Goal: Task Accomplishment & Management: Use online tool/utility

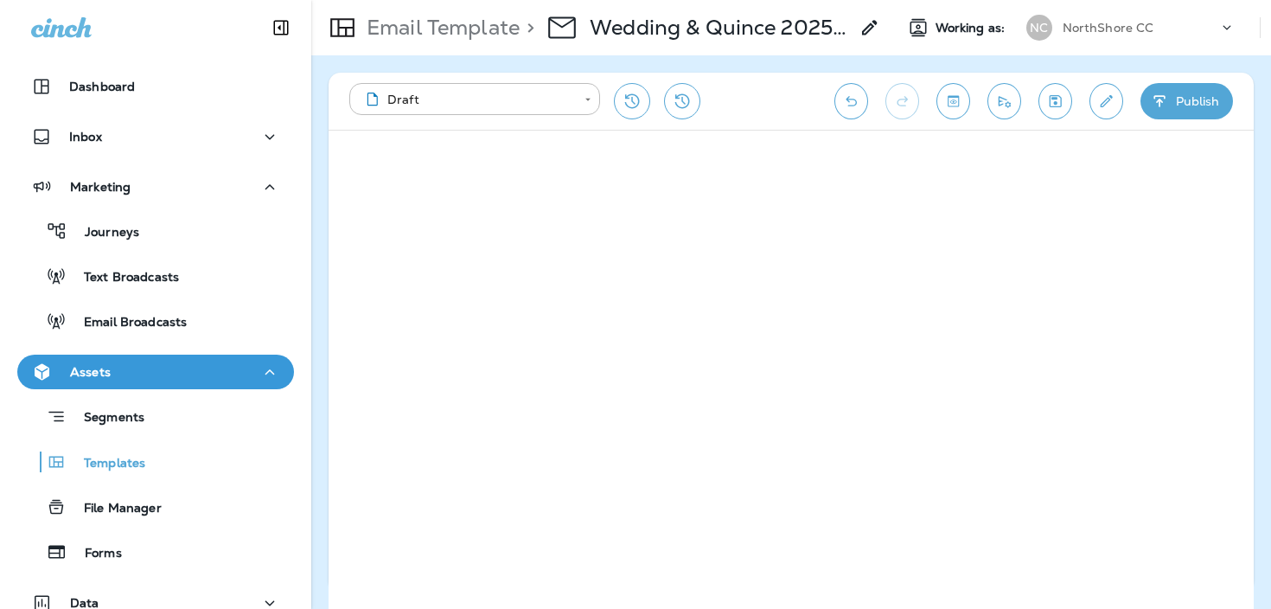
click at [1072, 22] on p "NorthShore CC" at bounding box center [1109, 28] width 92 height 14
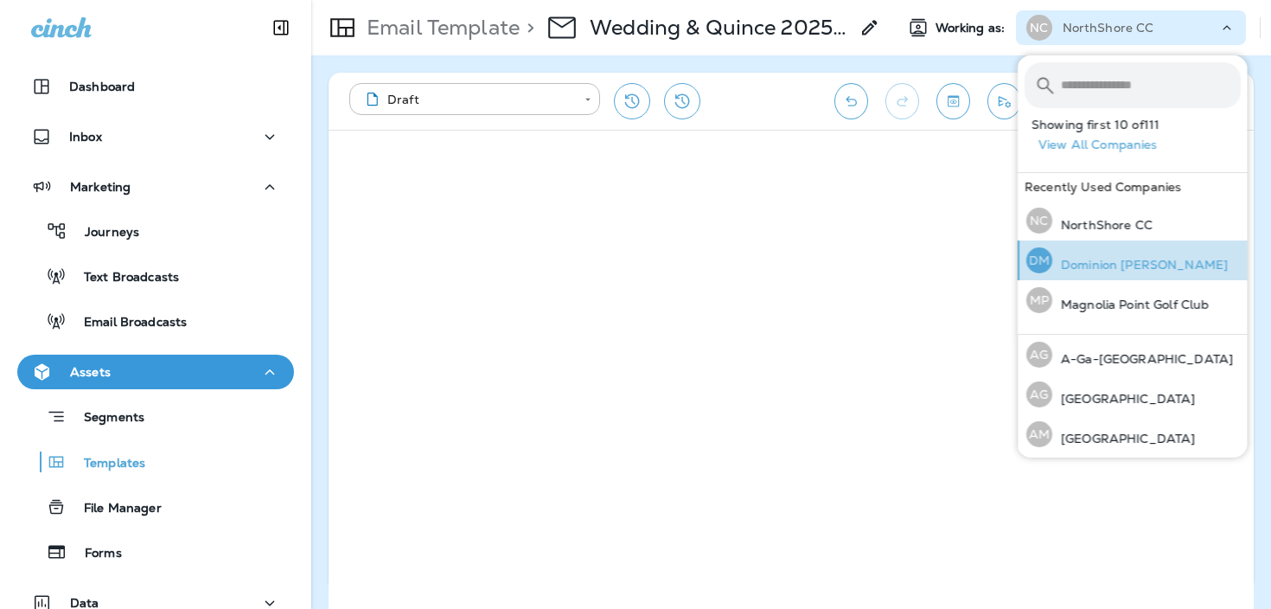
click at [1142, 254] on div "DM Dominion [PERSON_NAME]" at bounding box center [1127, 260] width 215 height 40
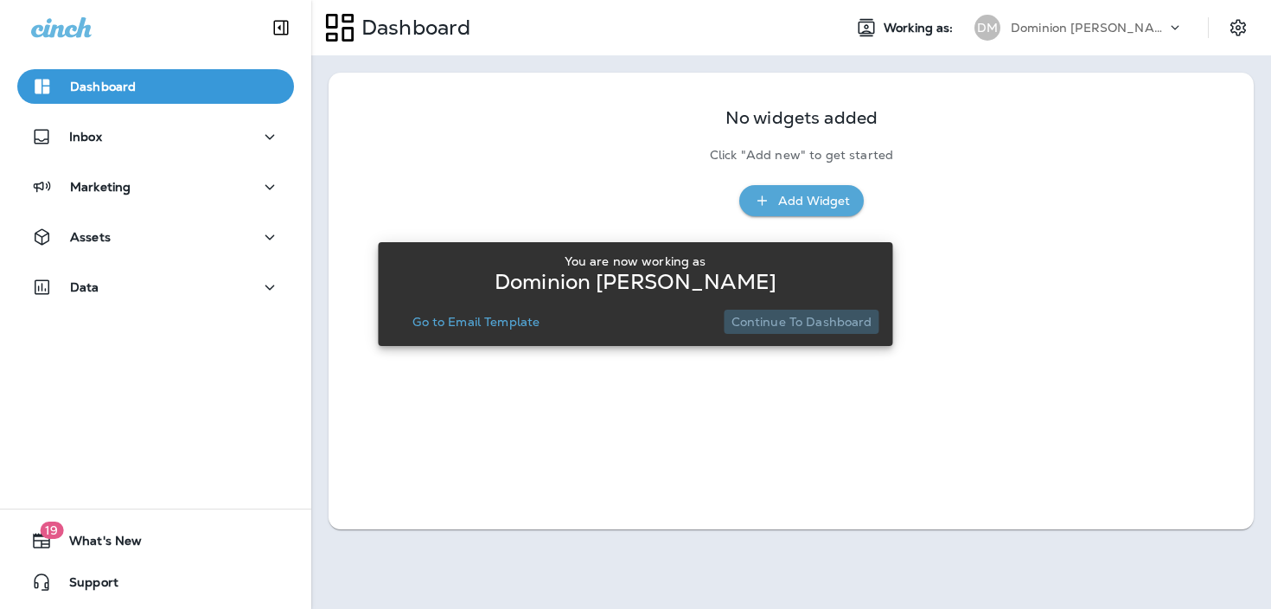
click at [829, 330] on button "Continue to Dashboard" at bounding box center [802, 322] width 155 height 24
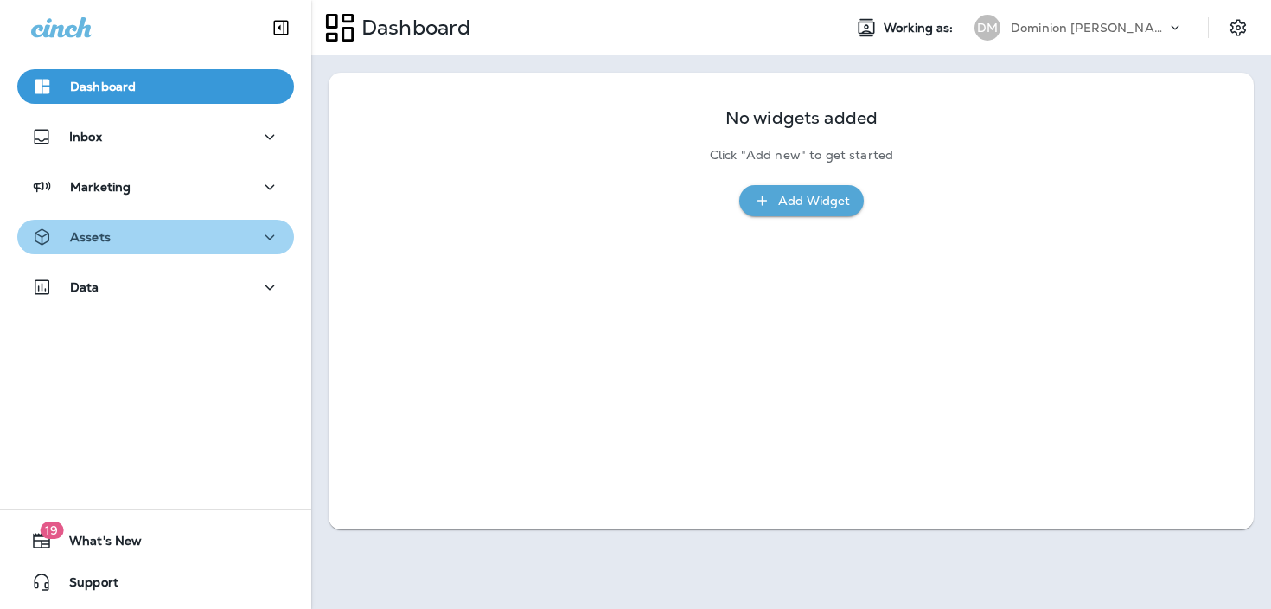
click at [249, 246] on div "Assets" at bounding box center [155, 238] width 249 height 22
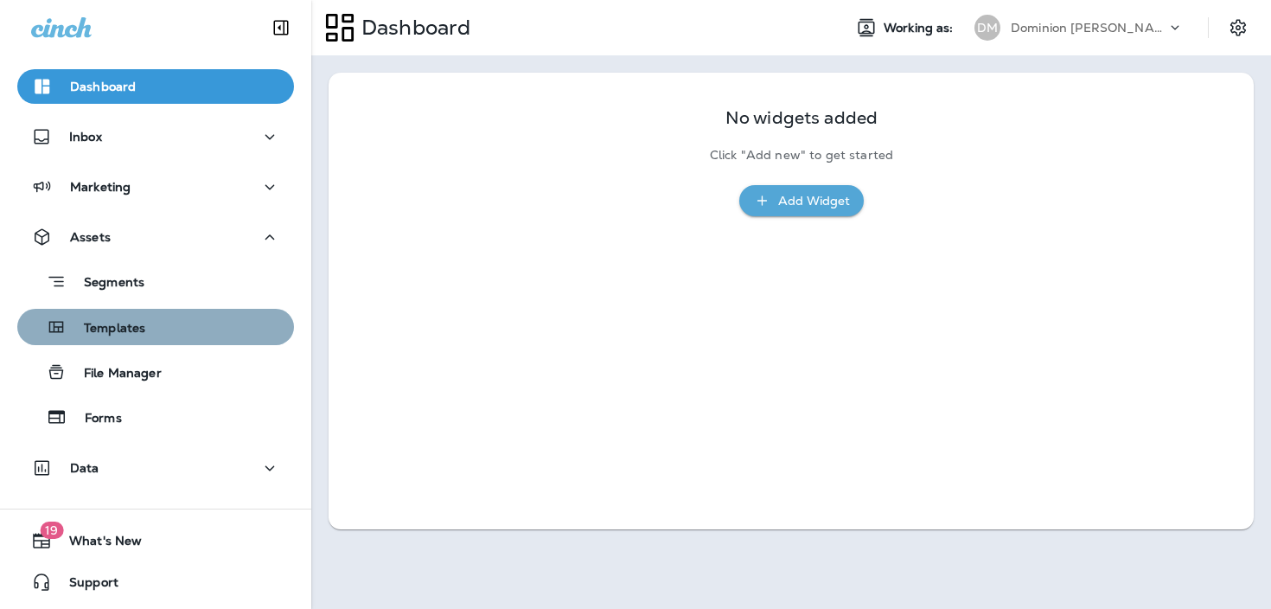
click at [201, 323] on div "Templates" at bounding box center [155, 327] width 263 height 26
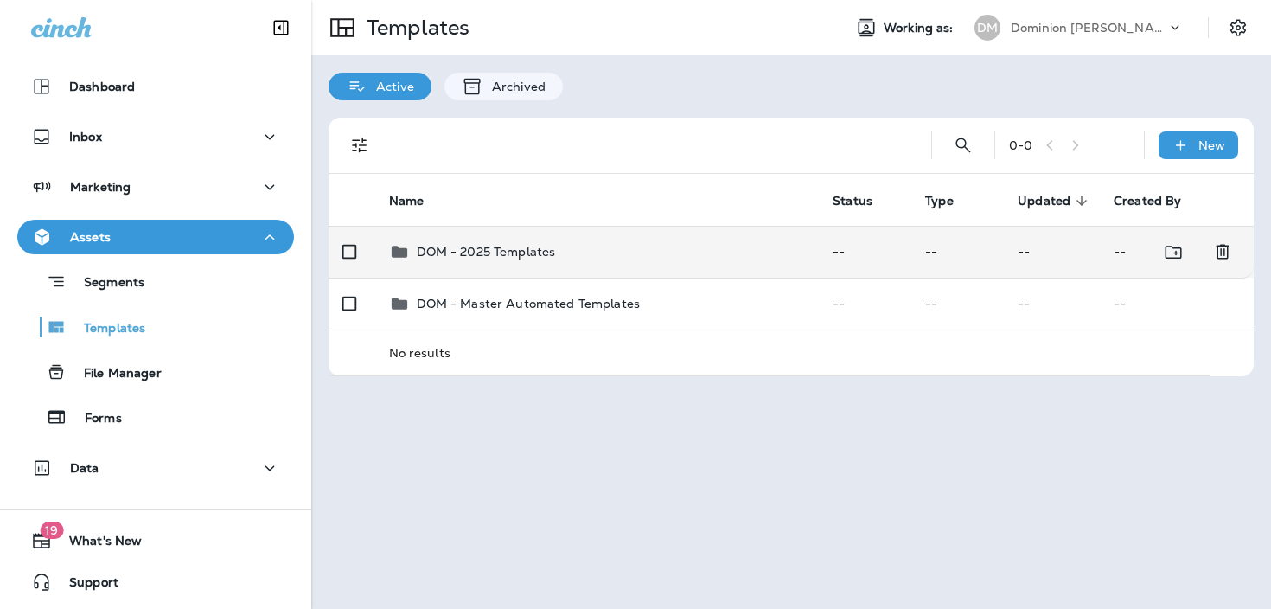
click at [545, 260] on div "DOM - 2025 Templates" at bounding box center [486, 251] width 139 height 21
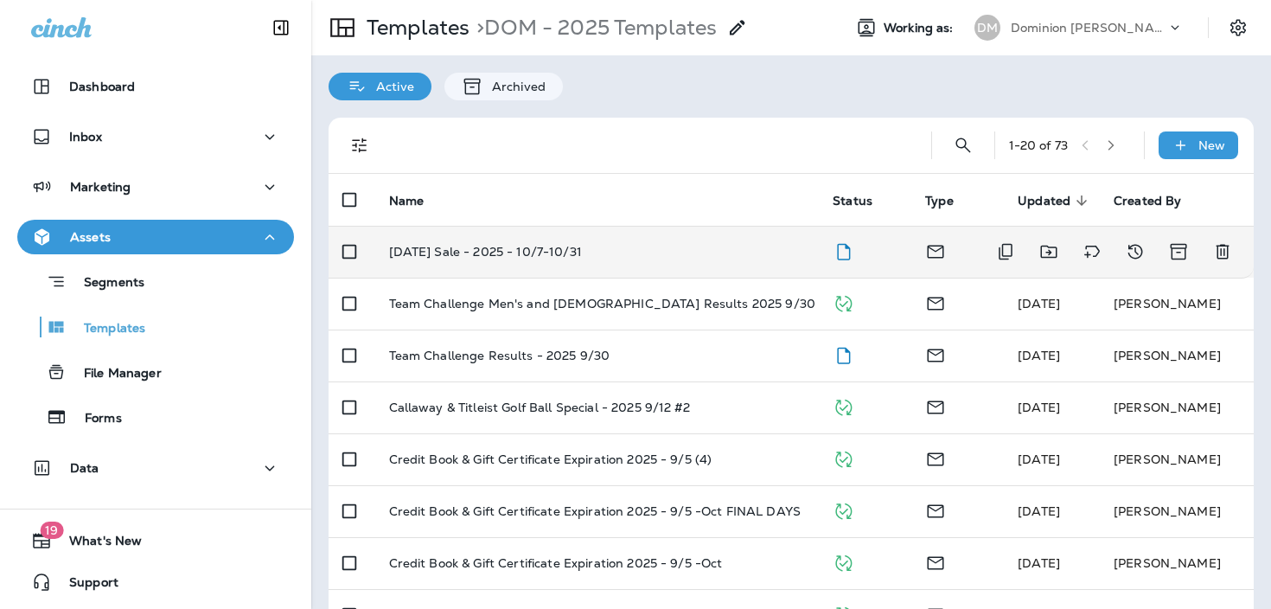
click at [739, 255] on div "[DATE] Sale - 2025 - 10/7-10/31" at bounding box center [597, 252] width 417 height 14
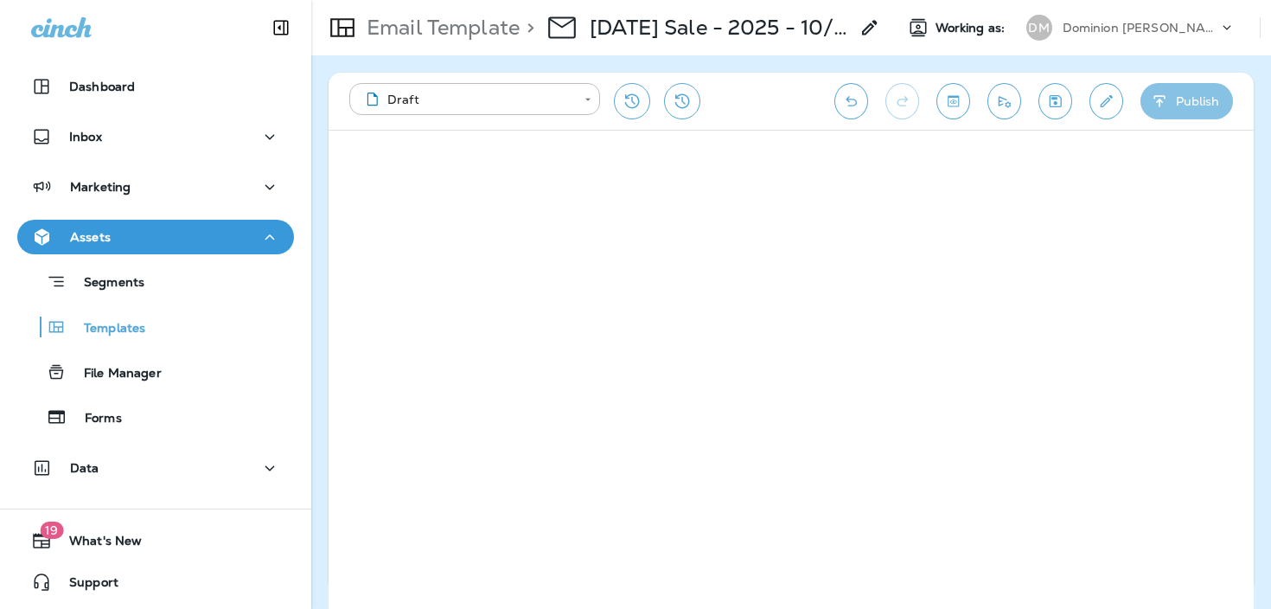
click at [1206, 93] on button "Publish" at bounding box center [1187, 101] width 93 height 36
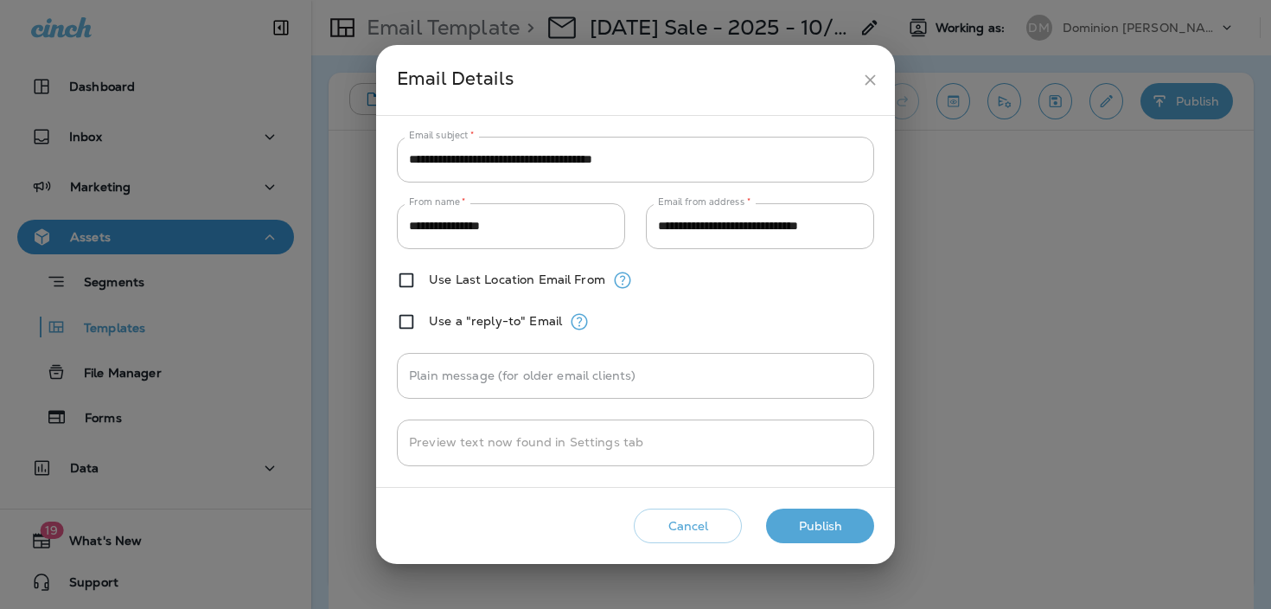
click at [836, 522] on button "Publish" at bounding box center [820, 526] width 108 height 35
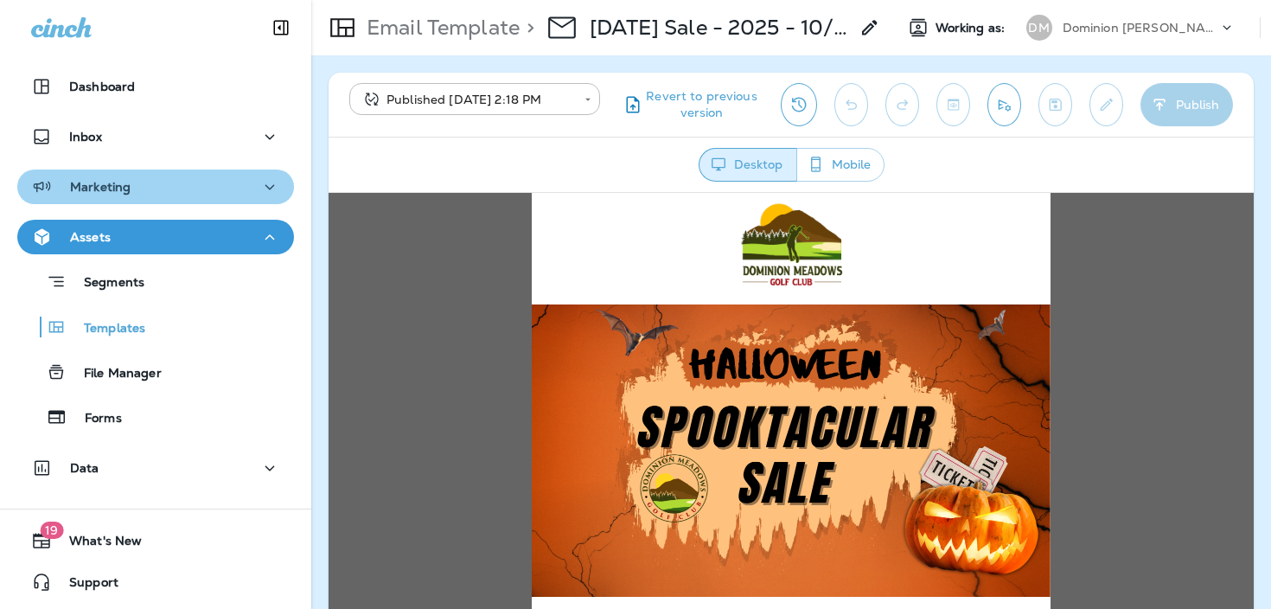
click at [222, 189] on div "Marketing" at bounding box center [155, 187] width 249 height 22
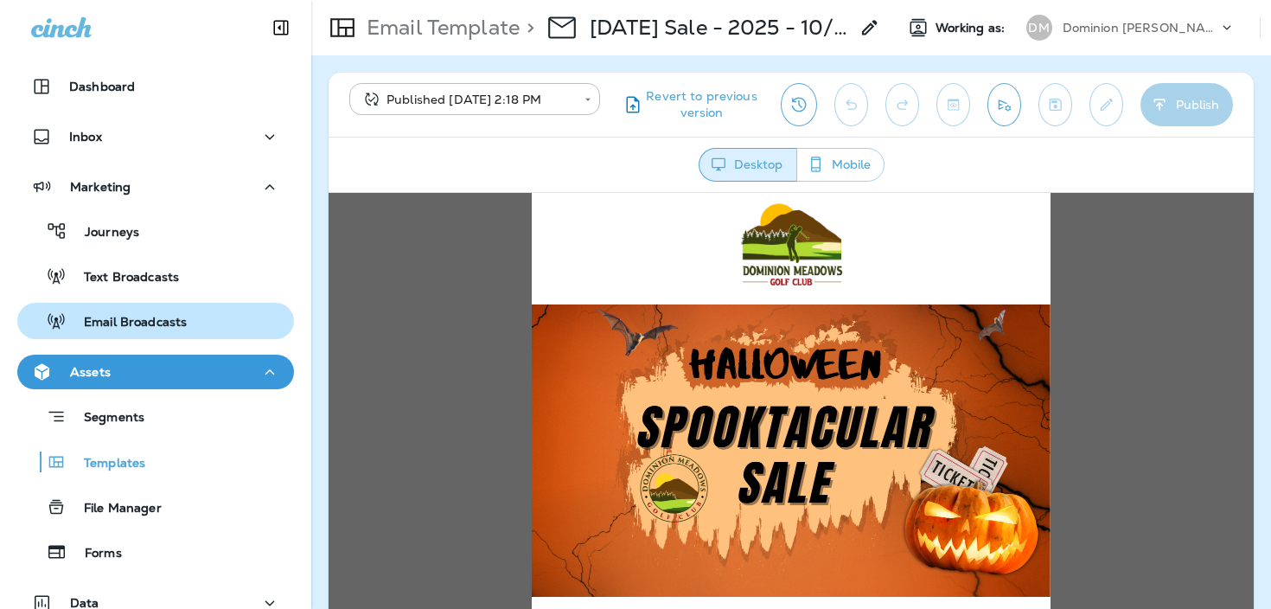
click at [215, 317] on div "Email Broadcasts" at bounding box center [155, 321] width 263 height 26
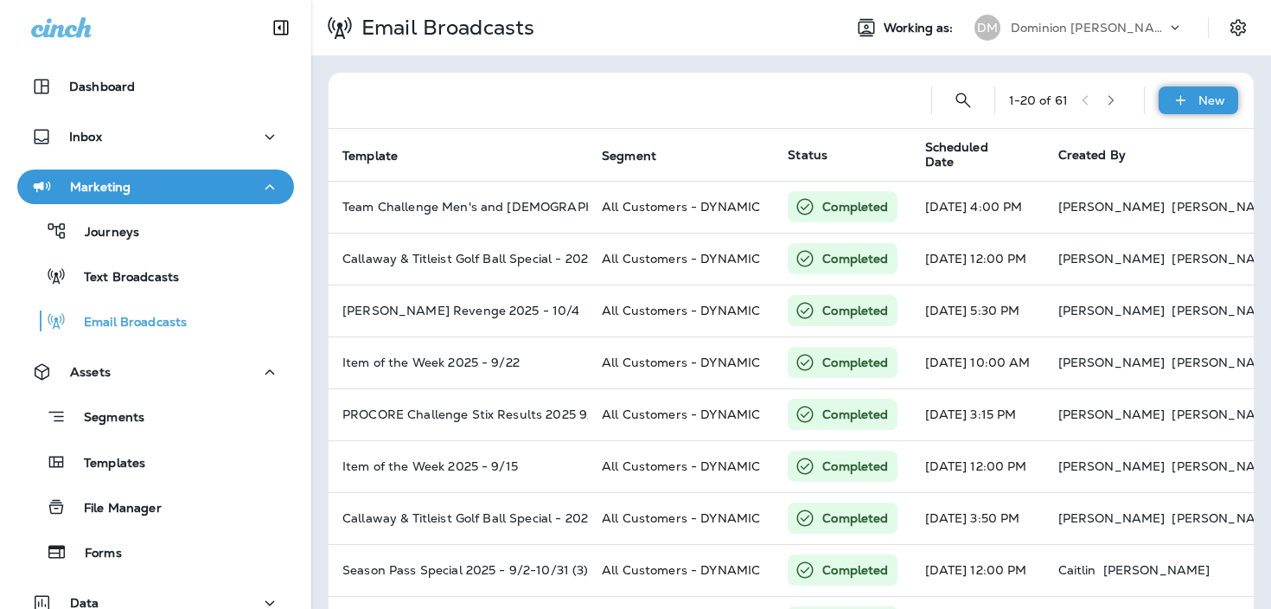
click at [1172, 99] on icon at bounding box center [1181, 100] width 18 height 17
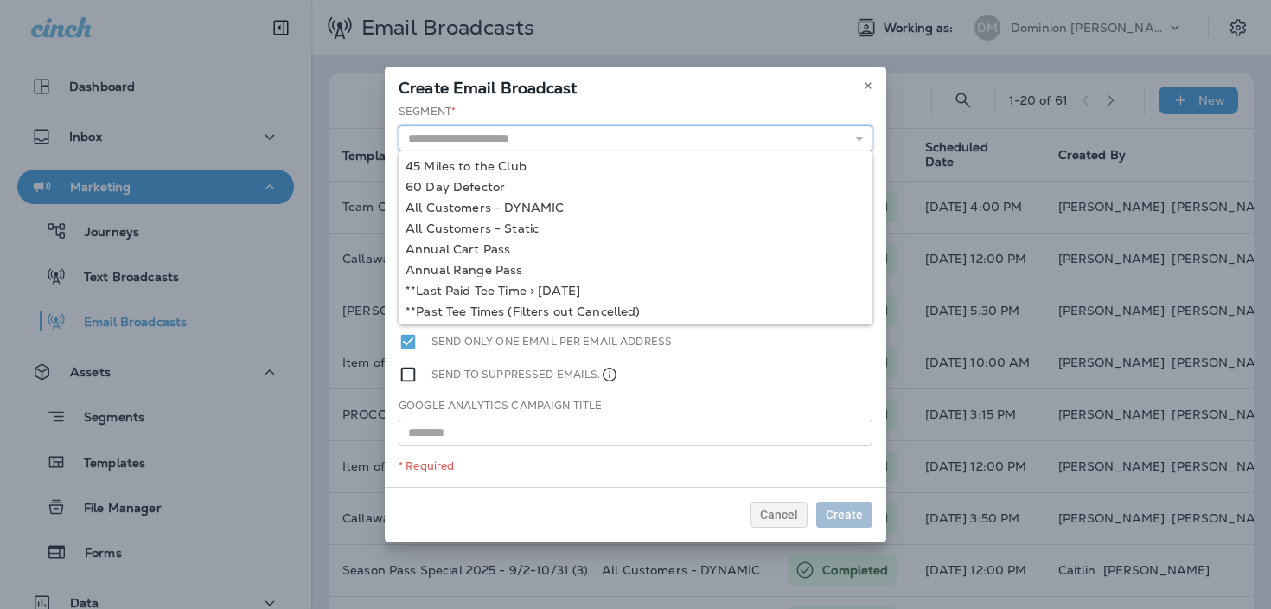
click at [738, 147] on input "text" at bounding box center [636, 138] width 474 height 26
type input "**********"
click at [558, 200] on div "**********" at bounding box center [636, 295] width 502 height 383
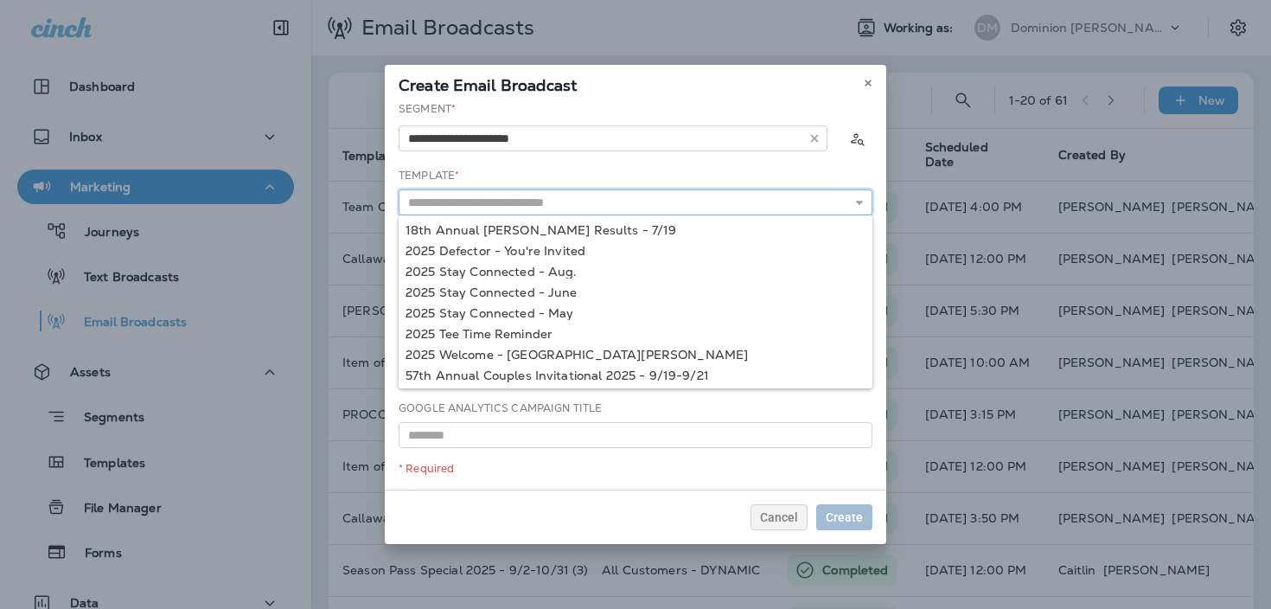
click at [563, 200] on input "text" at bounding box center [636, 202] width 474 height 26
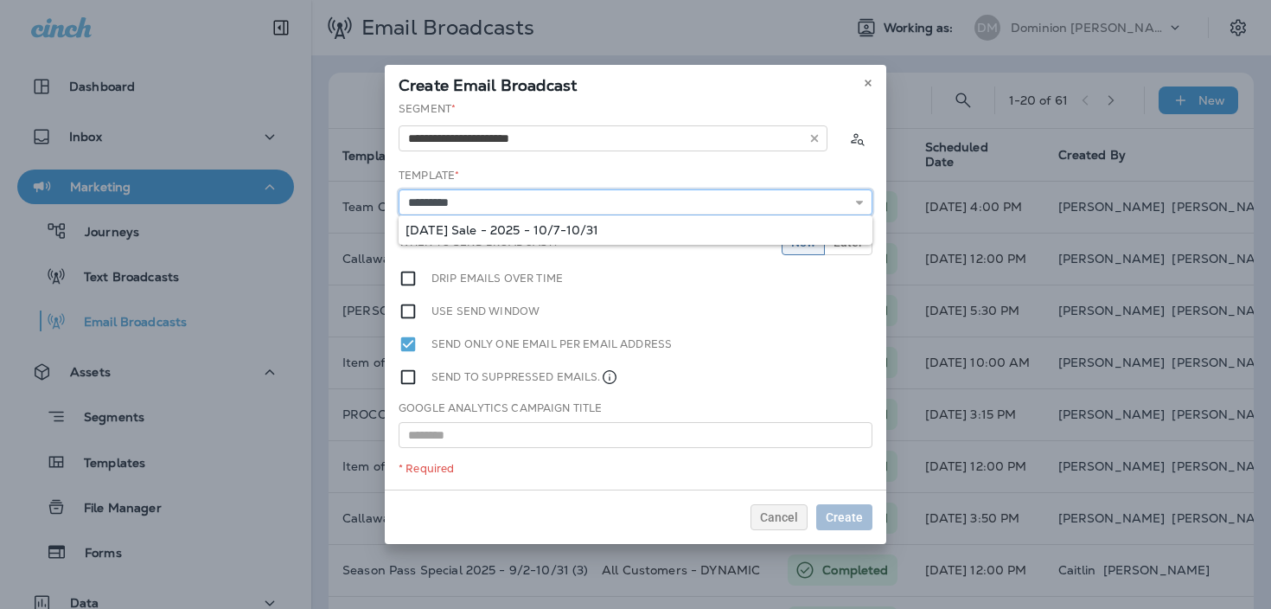
type input "**********"
click at [558, 234] on div "**********" at bounding box center [636, 295] width 502 height 388
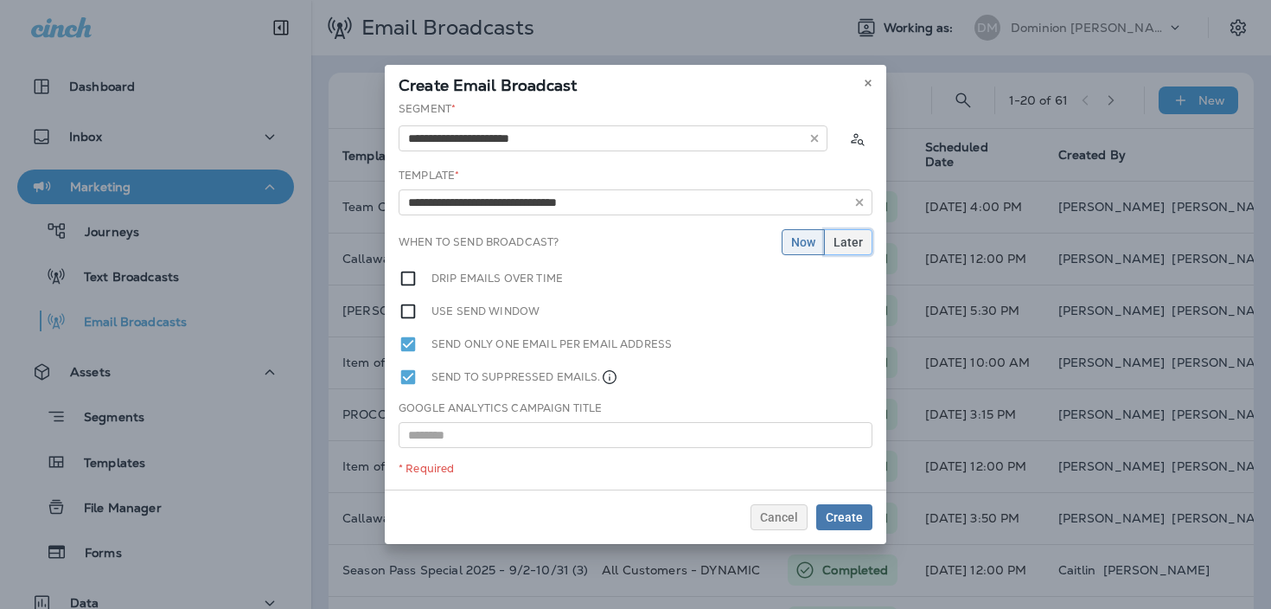
click at [861, 249] on button "Later" at bounding box center [848, 242] width 48 height 26
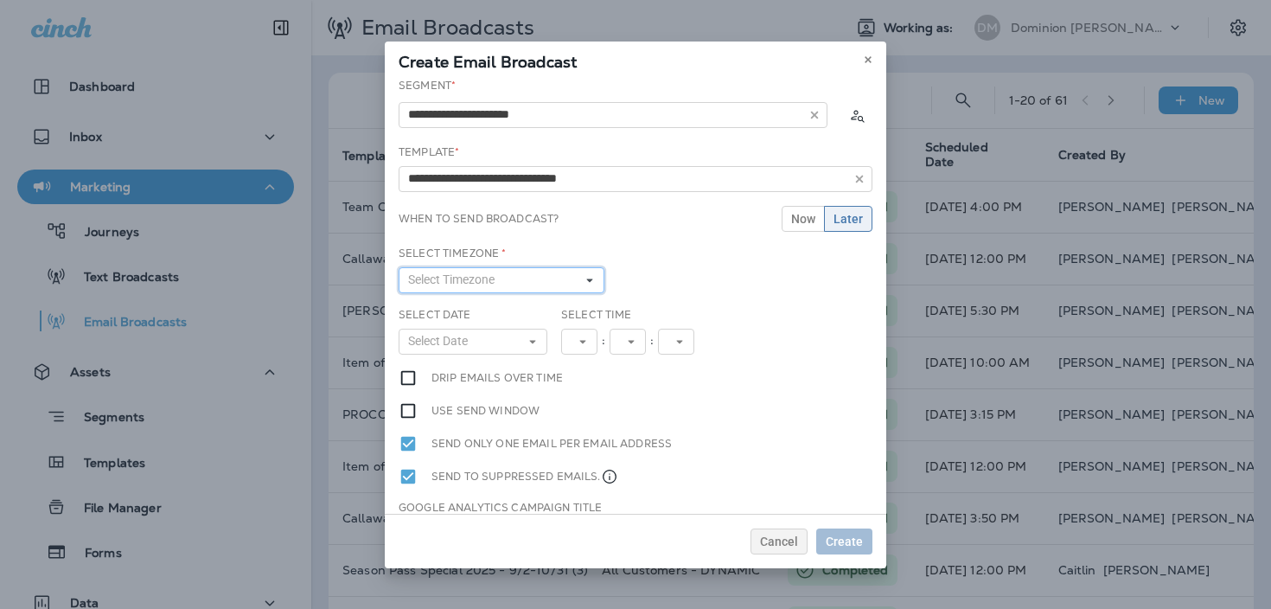
click at [537, 283] on button "Select Timezone" at bounding box center [502, 280] width 206 height 26
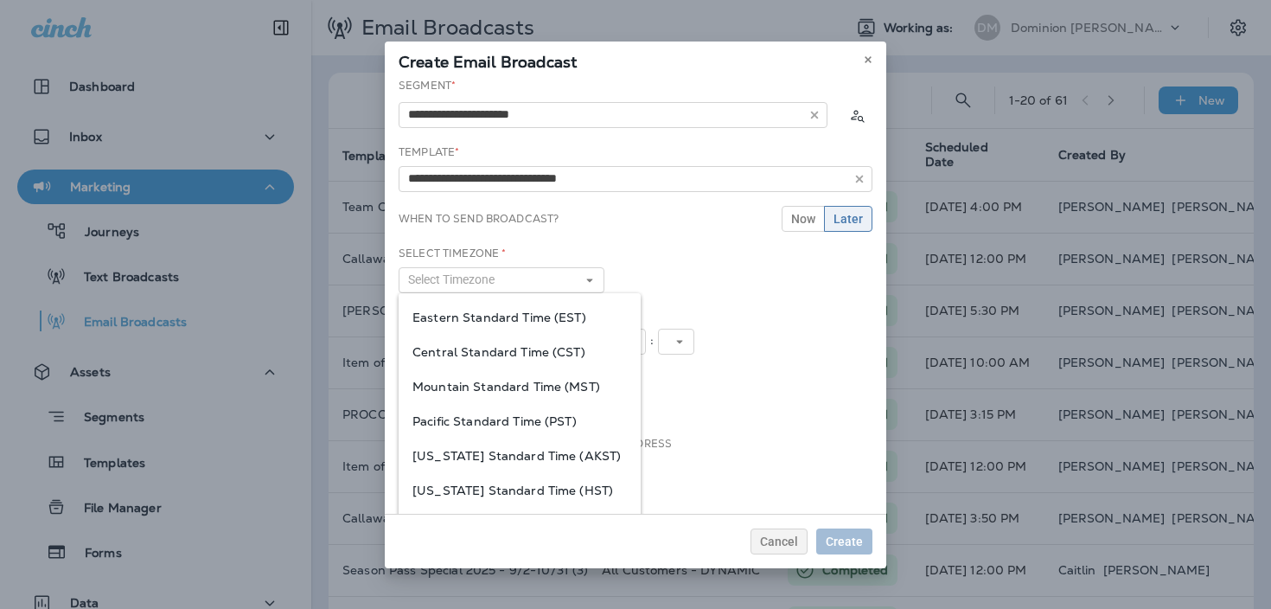
click at [493, 324] on span "Eastern Standard Time (EST)" at bounding box center [520, 317] width 214 height 14
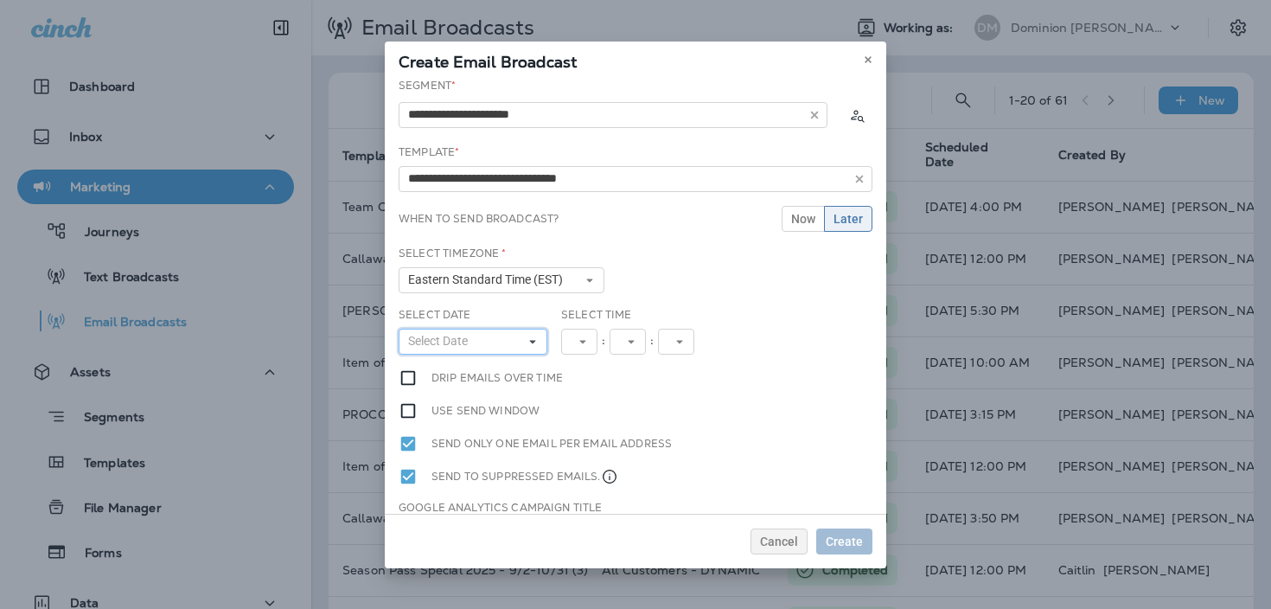
click at [488, 335] on button "Select Date" at bounding box center [473, 342] width 149 height 26
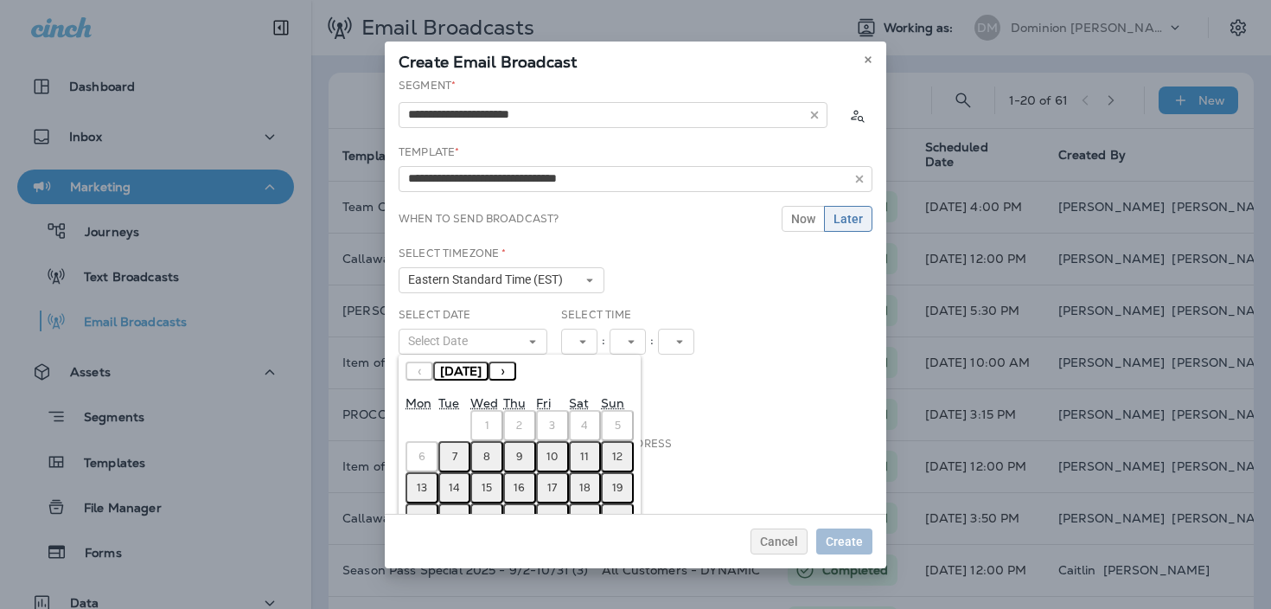
click at [445, 459] on button "7" at bounding box center [454, 456] width 33 height 31
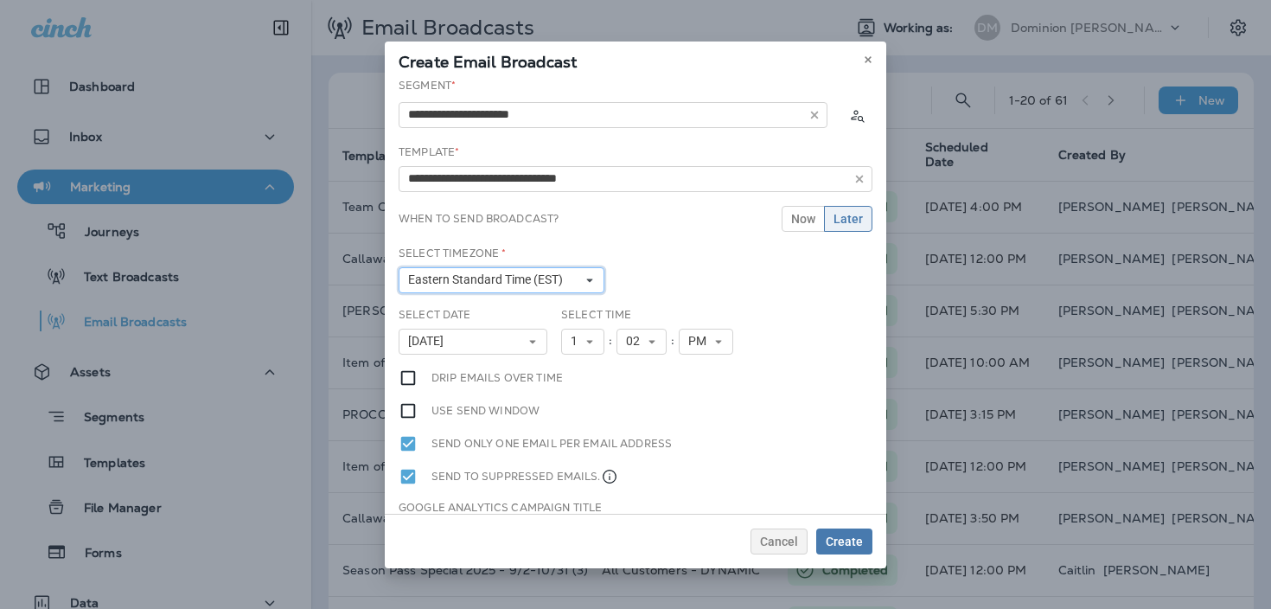
click at [542, 285] on span "Eastern Standard Time (EST)" at bounding box center [489, 279] width 162 height 15
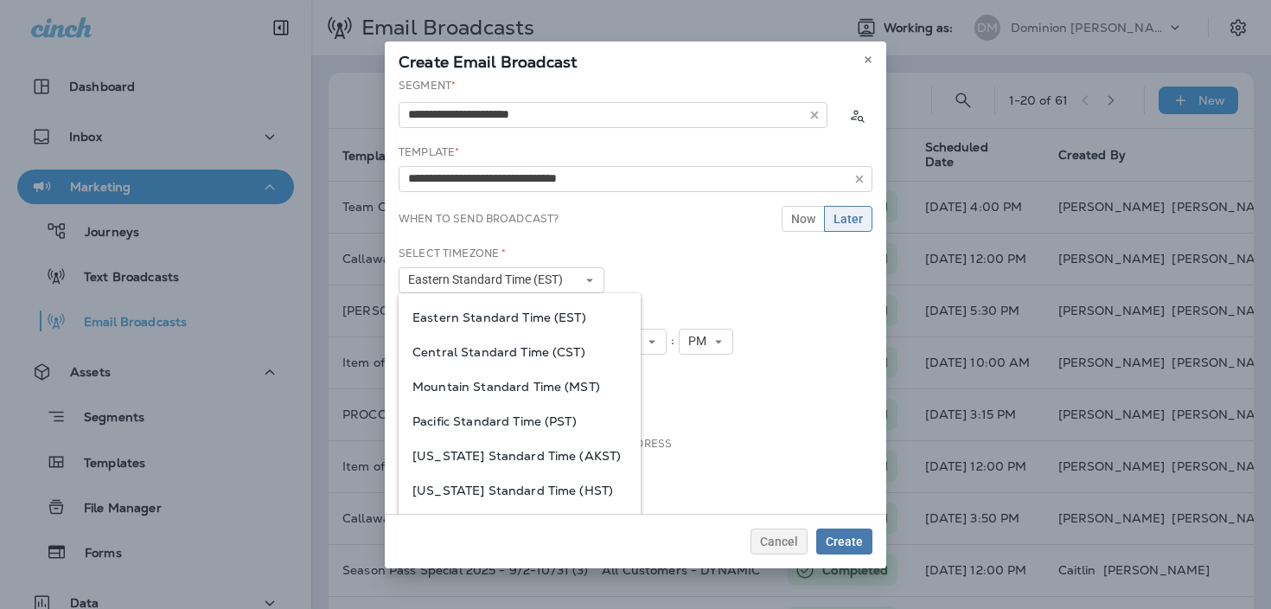
click at [528, 417] on span "Pacific Standard Time (PST)" at bounding box center [520, 421] width 214 height 14
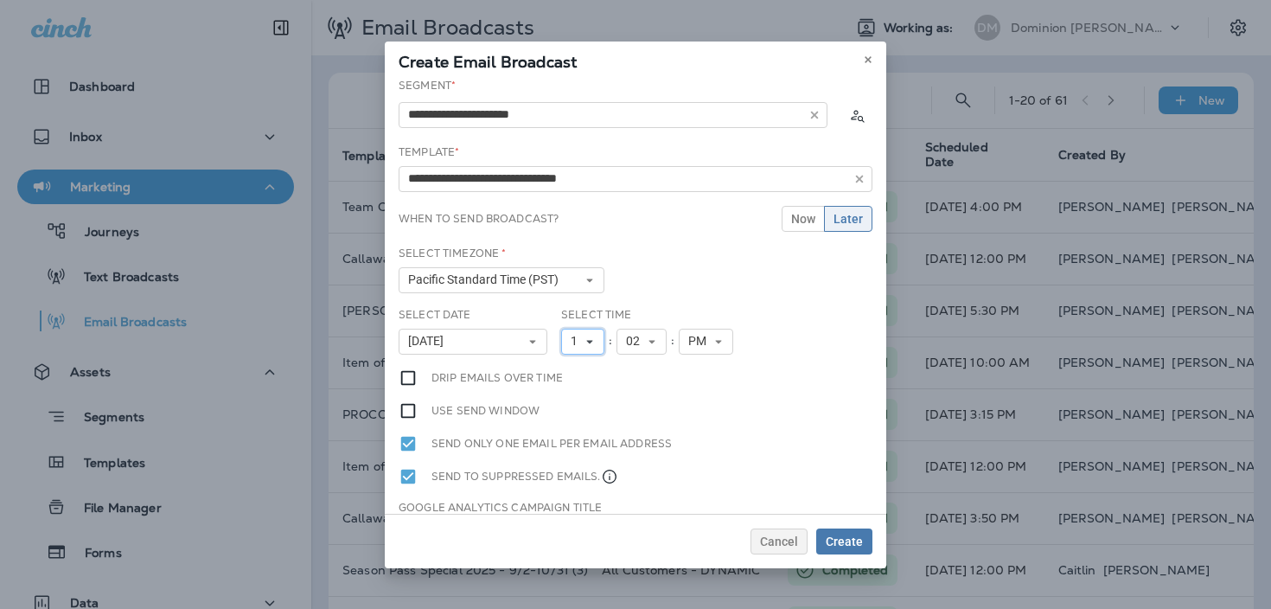
click at [585, 342] on icon at bounding box center [590, 341] width 10 height 10
click at [582, 409] on link "3" at bounding box center [582, 410] width 43 height 21
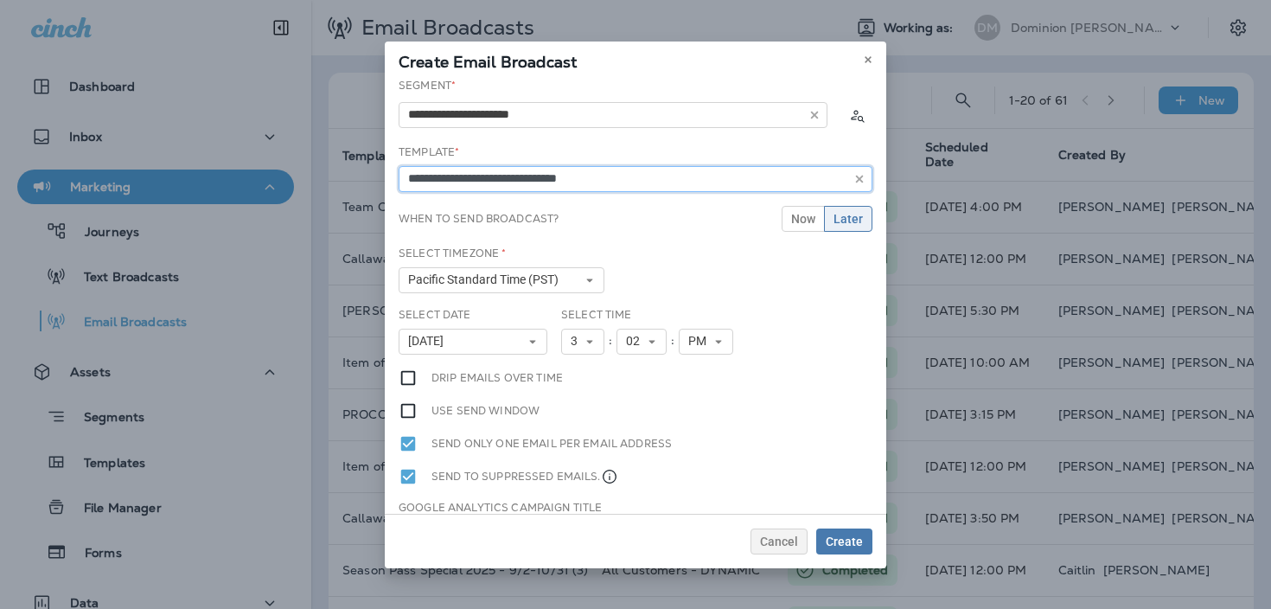
click at [650, 176] on input "**********" at bounding box center [636, 179] width 474 height 26
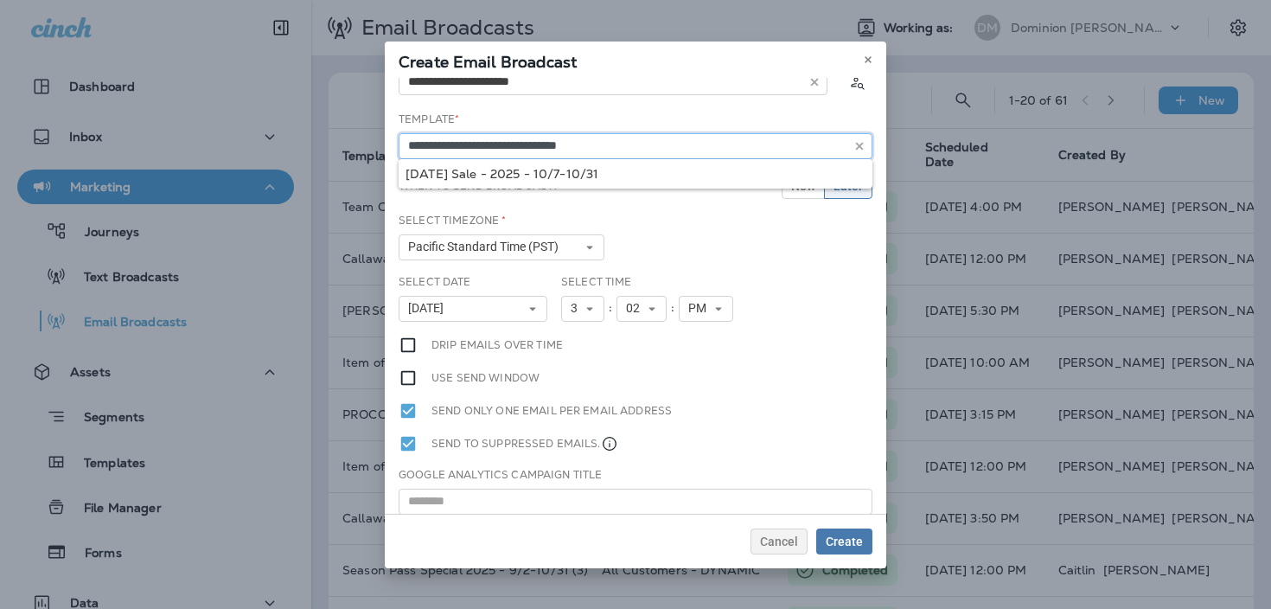
scroll to position [75, 0]
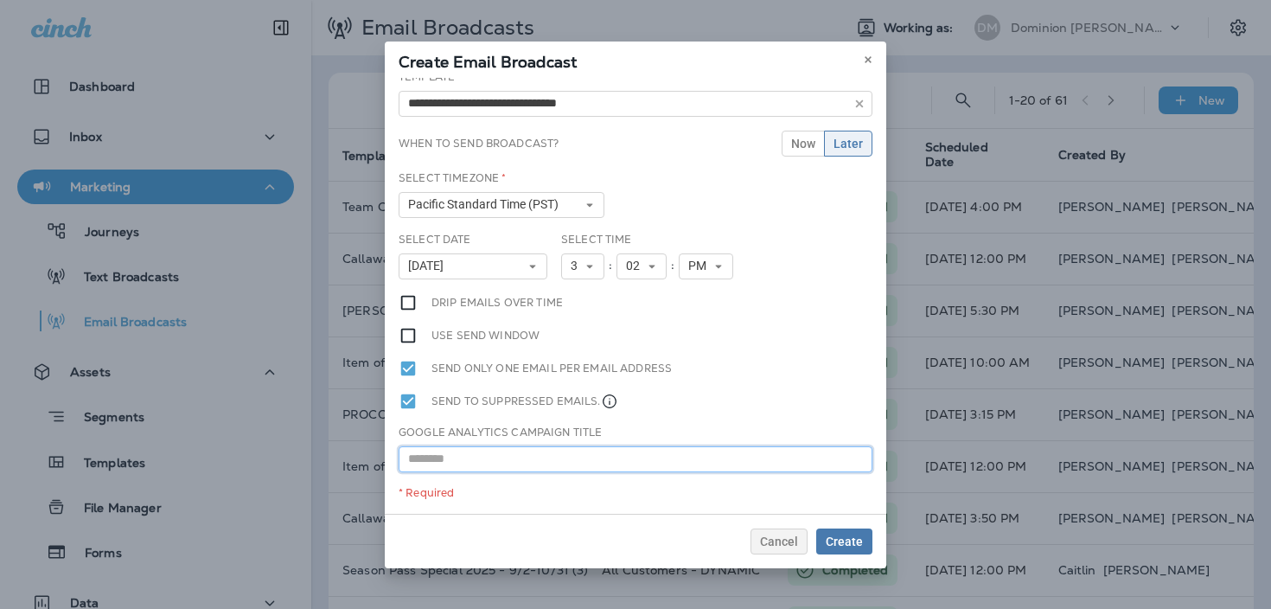
click at [673, 454] on input "text" at bounding box center [636, 459] width 474 height 26
paste input "**********"
type input "**********"
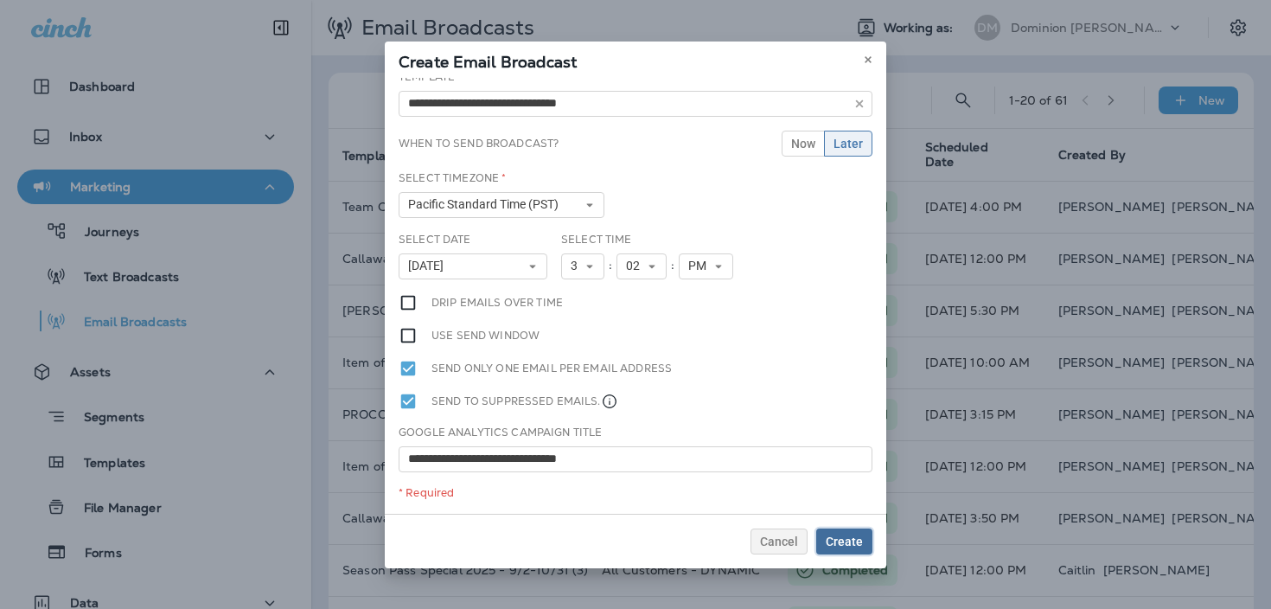
click at [843, 537] on span "Create" at bounding box center [844, 541] width 37 height 12
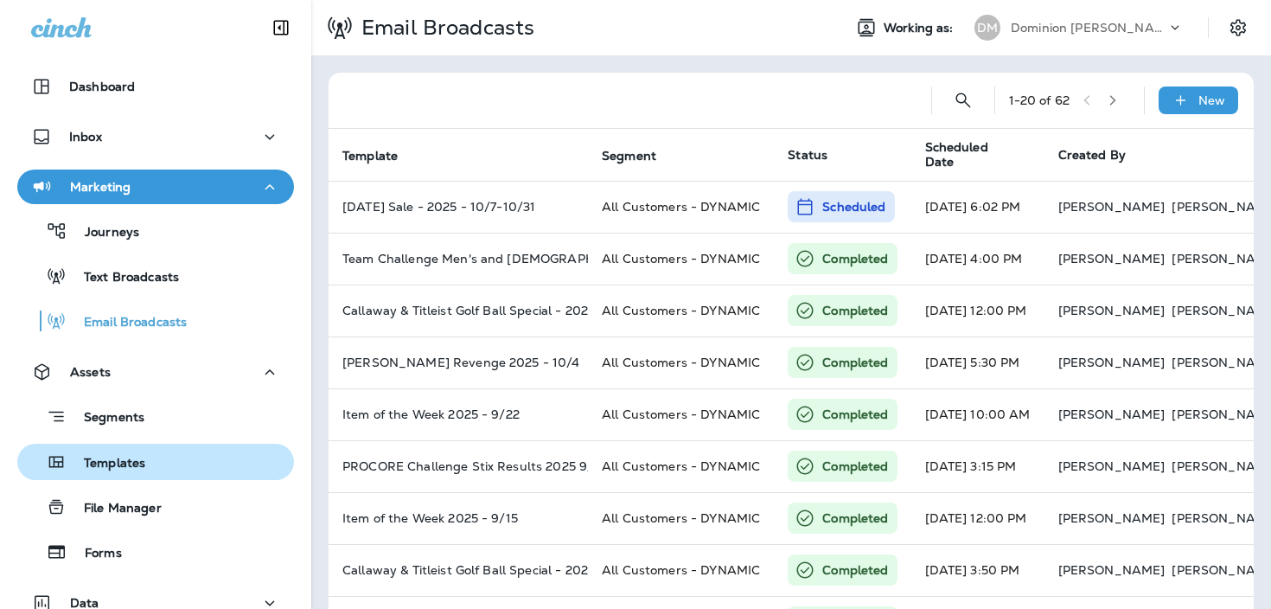
click at [150, 459] on div "Templates" at bounding box center [155, 462] width 263 height 26
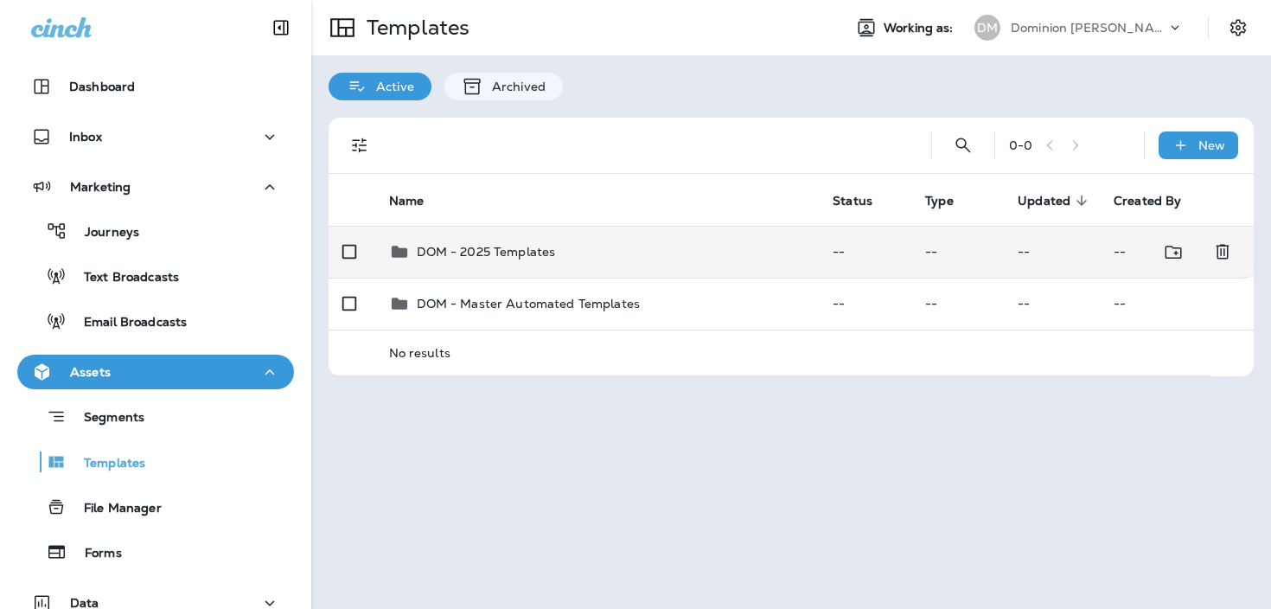
click at [576, 262] on td "DOM - 2025 Templates" at bounding box center [597, 252] width 445 height 52
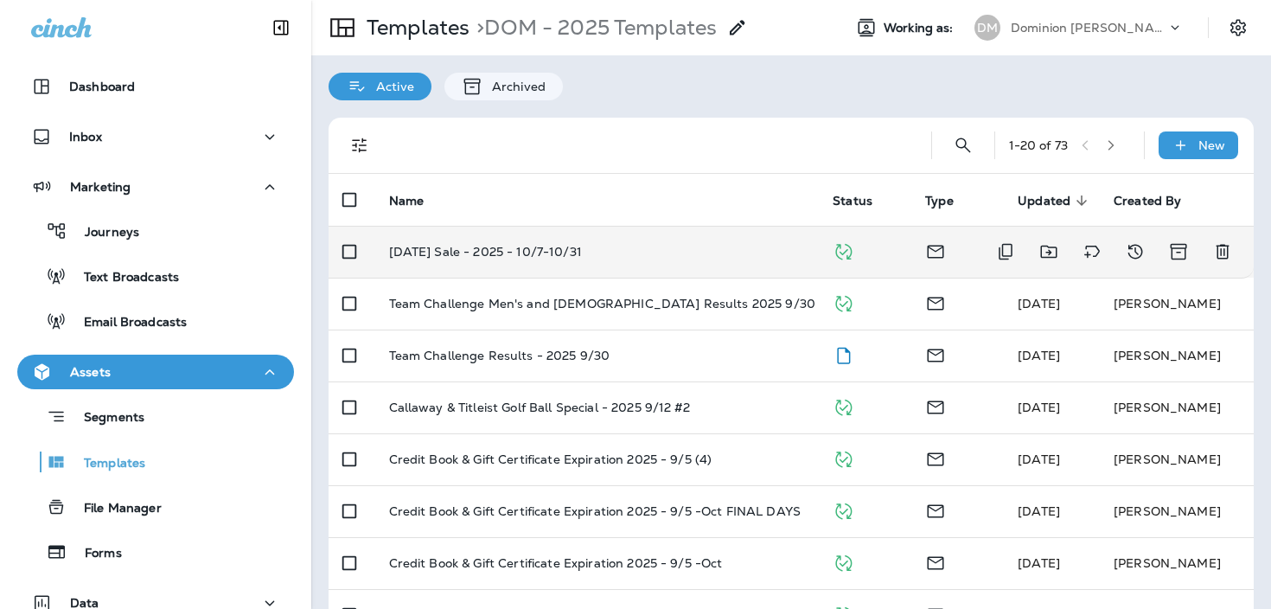
click at [700, 247] on div "[DATE] Sale - 2025 - 10/7-10/31" at bounding box center [597, 252] width 417 height 14
